Goal: Task Accomplishment & Management: Use online tool/utility

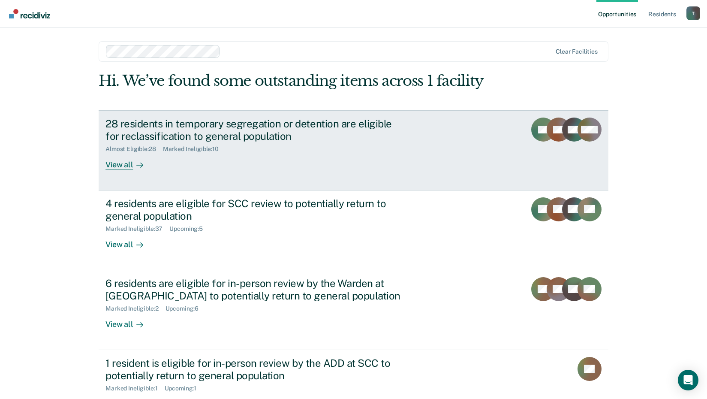
click at [118, 164] on div "View all" at bounding box center [130, 161] width 48 height 17
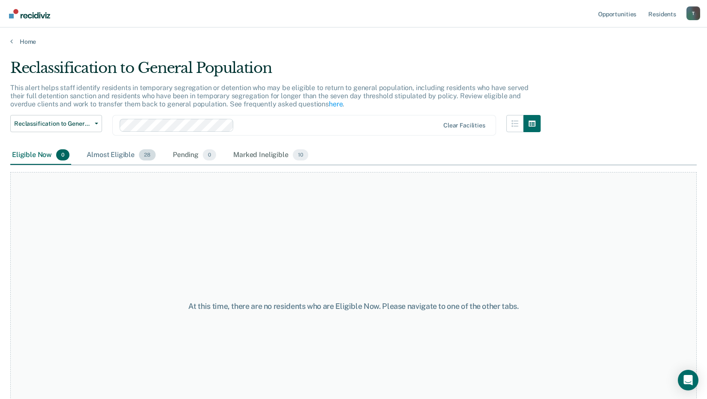
click at [115, 153] on div "Almost Eligible 28" at bounding box center [121, 155] width 73 height 19
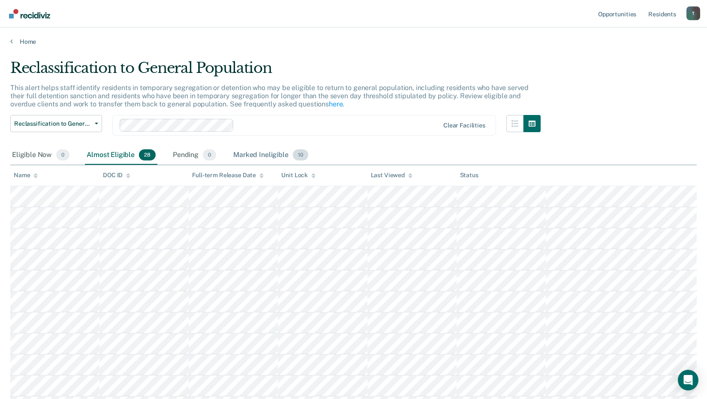
click at [246, 152] on div "Marked Ineligible 10" at bounding box center [271, 155] width 78 height 19
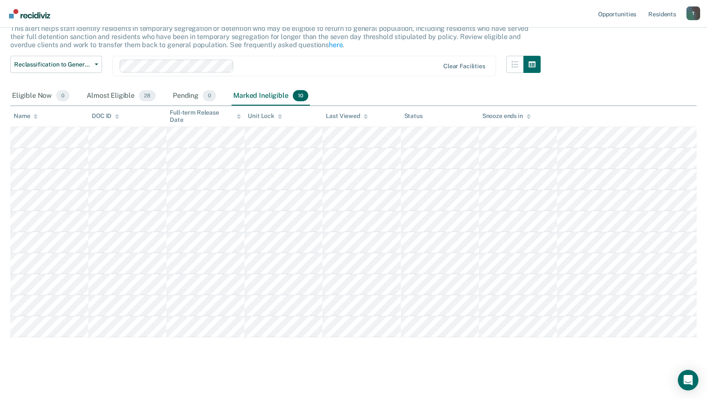
scroll to position [16, 0]
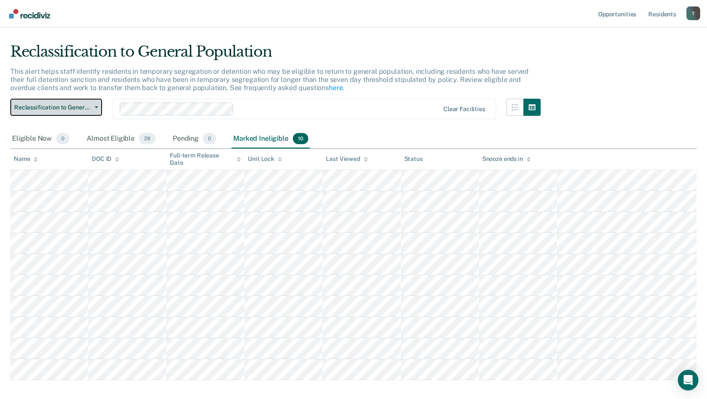
click at [43, 112] on button "Reclassification to General Population" at bounding box center [56, 107] width 92 height 17
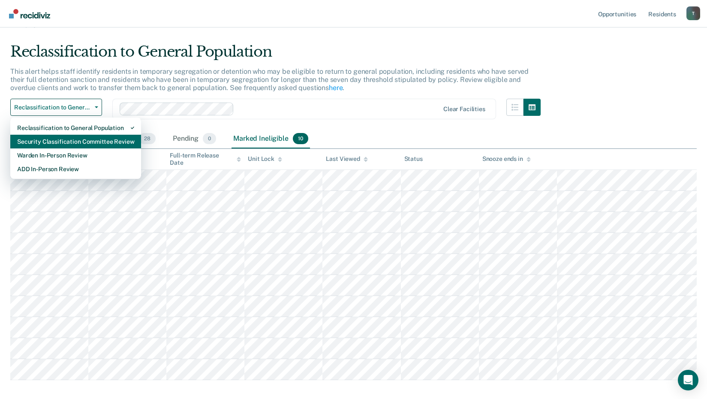
drag, startPoint x: 58, startPoint y: 140, endPoint x: 84, endPoint y: 145, distance: 26.3
click at [59, 140] on div "Security Classification Committee Review" at bounding box center [75, 142] width 117 height 14
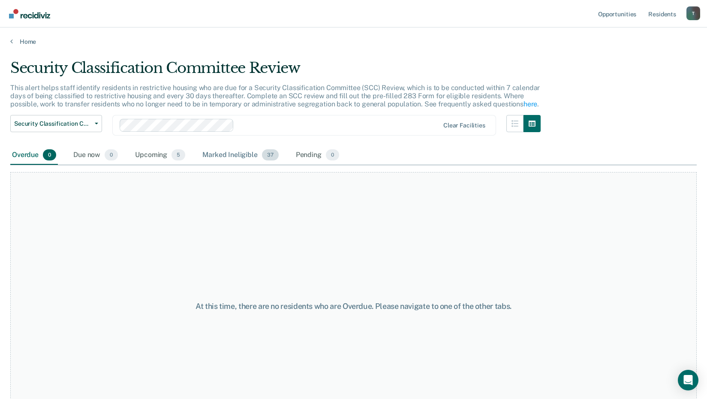
click at [272, 153] on span "37" at bounding box center [270, 154] width 17 height 11
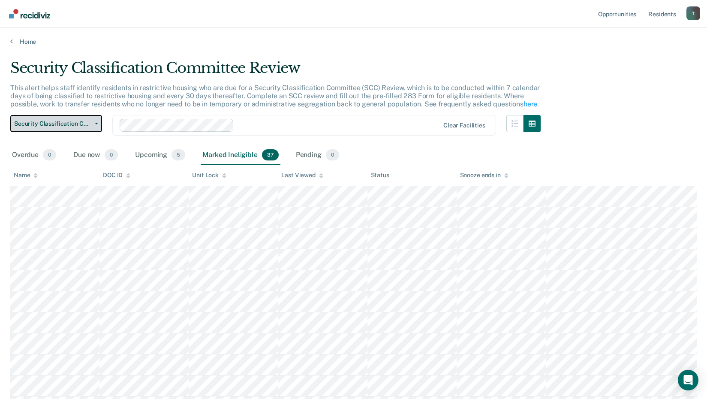
drag, startPoint x: 75, startPoint y: 123, endPoint x: 77, endPoint y: 137, distance: 13.8
click at [76, 123] on span "Security Classification Committee Review" at bounding box center [52, 123] width 77 height 7
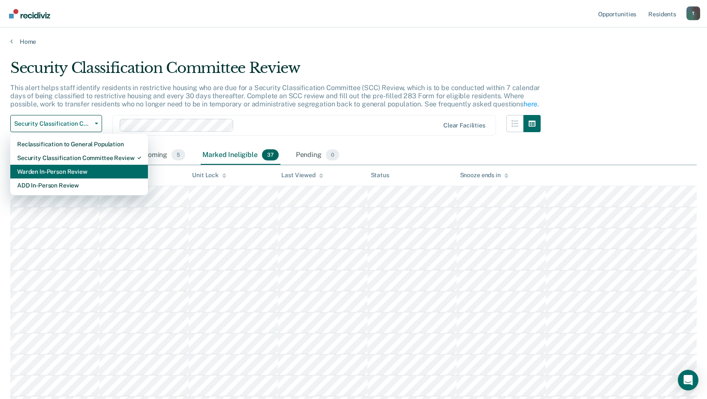
click at [72, 172] on div "Warden In-Person Review" at bounding box center [79, 172] width 124 height 14
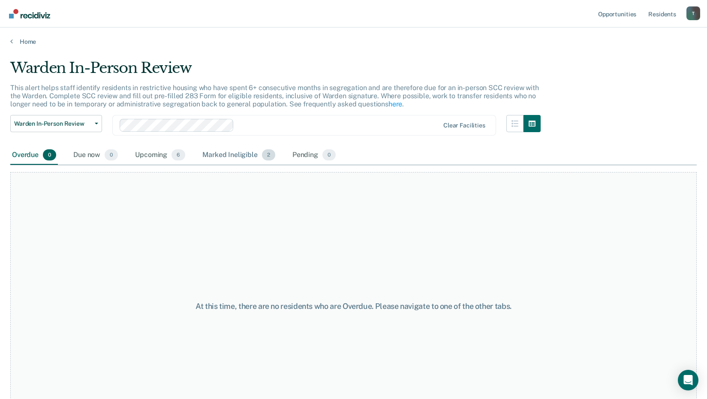
click at [224, 154] on div "Marked Ineligible 2" at bounding box center [239, 155] width 76 height 19
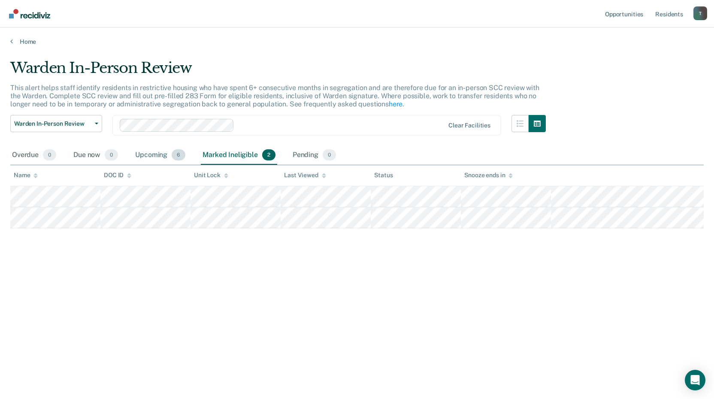
click at [149, 157] on div "Upcoming 6" at bounding box center [160, 155] width 54 height 19
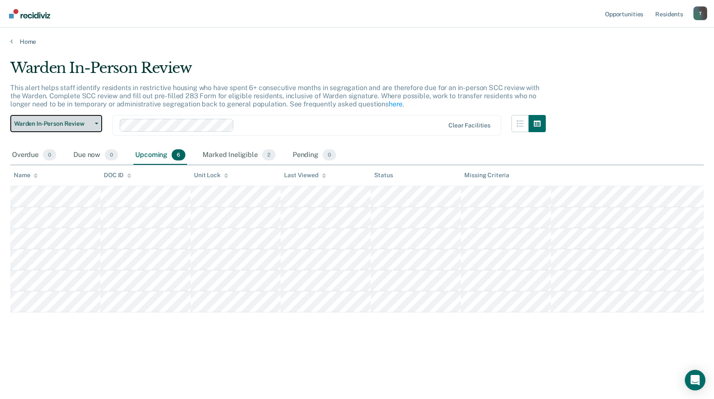
click at [52, 121] on span "Warden In-Person Review" at bounding box center [52, 123] width 77 height 7
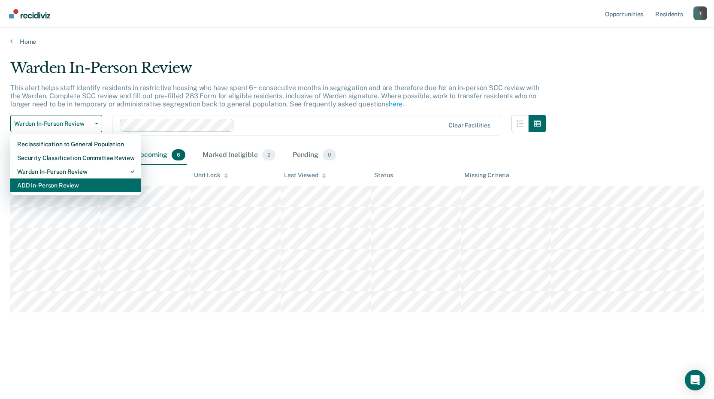
click at [57, 186] on div "ADD In-Person Review" at bounding box center [75, 185] width 117 height 14
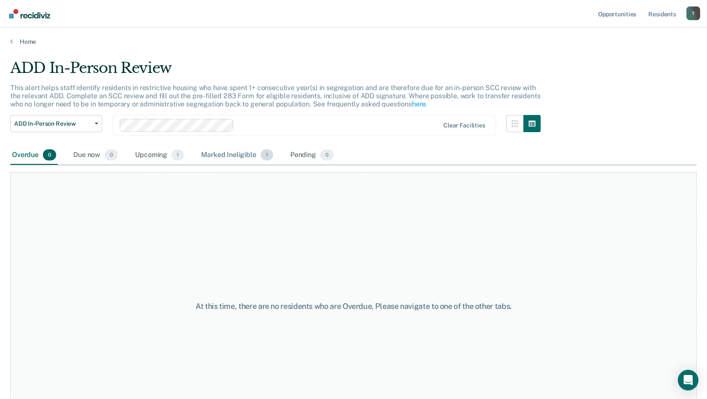
click at [246, 152] on div "Marked Ineligible 1" at bounding box center [237, 155] width 76 height 19
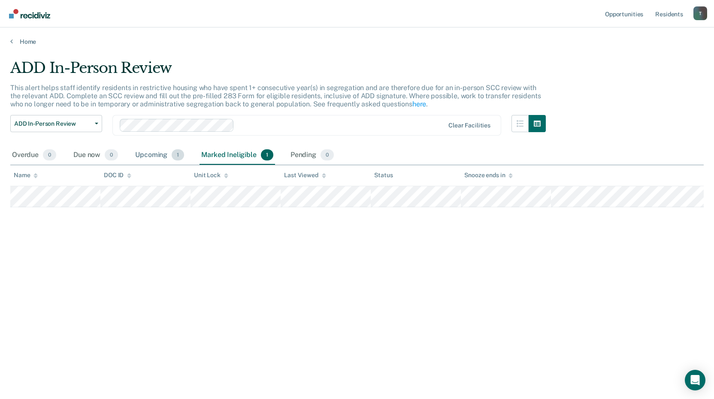
click at [157, 158] on div "Upcoming 1" at bounding box center [159, 155] width 52 height 19
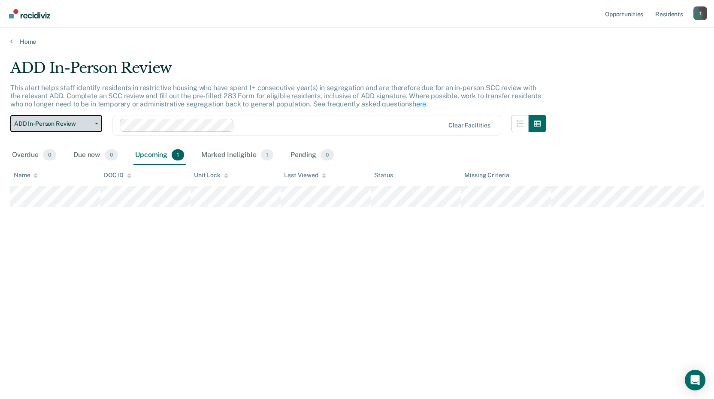
click at [76, 126] on span "ADD In-Person Review" at bounding box center [52, 123] width 77 height 7
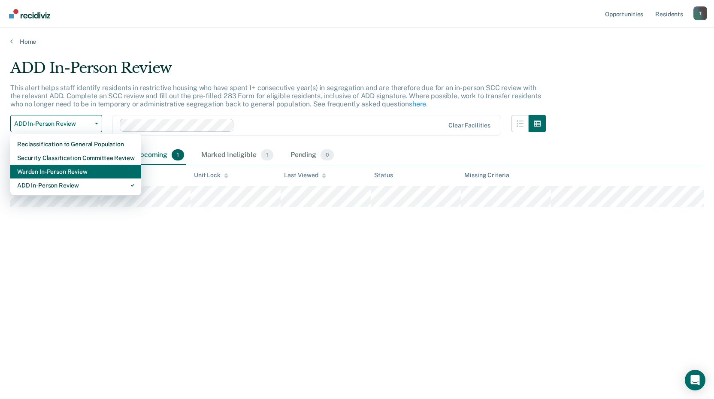
click at [75, 166] on div "Warden In-Person Review" at bounding box center [75, 172] width 117 height 14
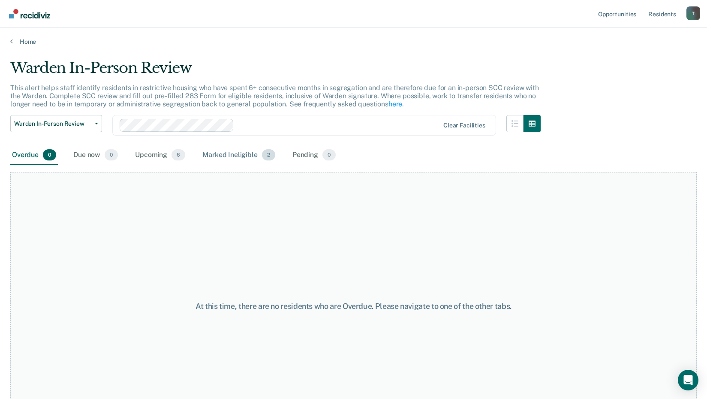
click at [243, 151] on div "Marked Ineligible 2" at bounding box center [239, 155] width 76 height 19
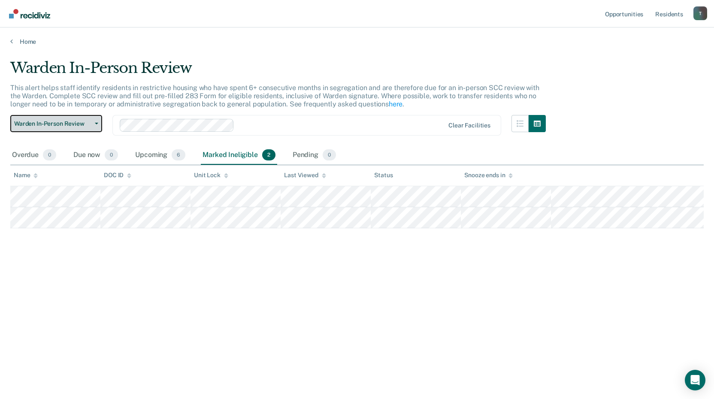
drag, startPoint x: 86, startPoint y: 124, endPoint x: 86, endPoint y: 129, distance: 4.3
click at [87, 125] on span "Warden In-Person Review" at bounding box center [52, 123] width 77 height 7
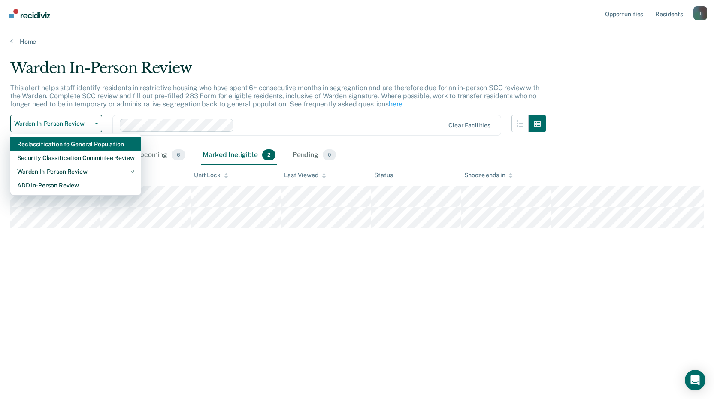
click at [83, 148] on div "Reclassification to General Population" at bounding box center [75, 144] width 117 height 14
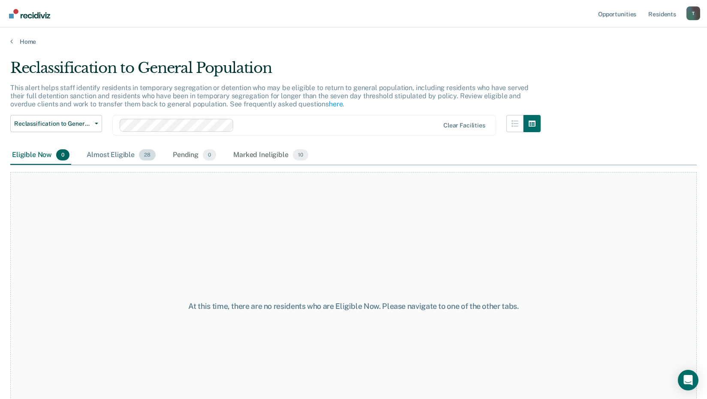
click at [147, 155] on span "28" at bounding box center [147, 154] width 17 height 11
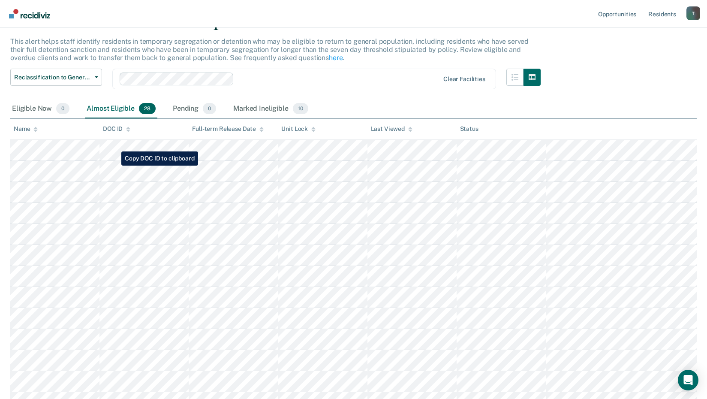
scroll to position [43, 0]
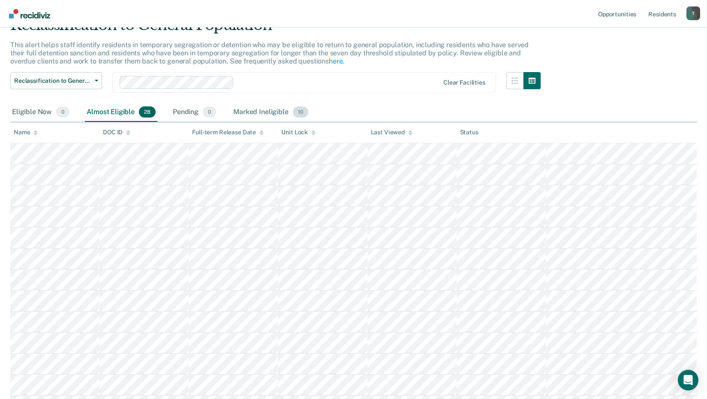
click at [241, 108] on div "Marked Ineligible 10" at bounding box center [271, 112] width 78 height 19
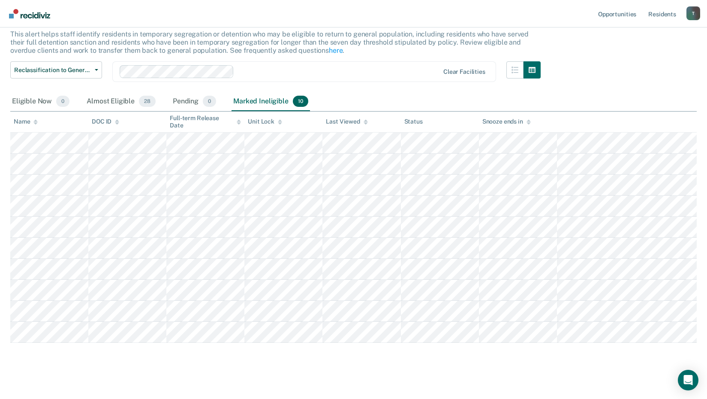
scroll to position [59, 0]
